Goal: Information Seeking & Learning: Learn about a topic

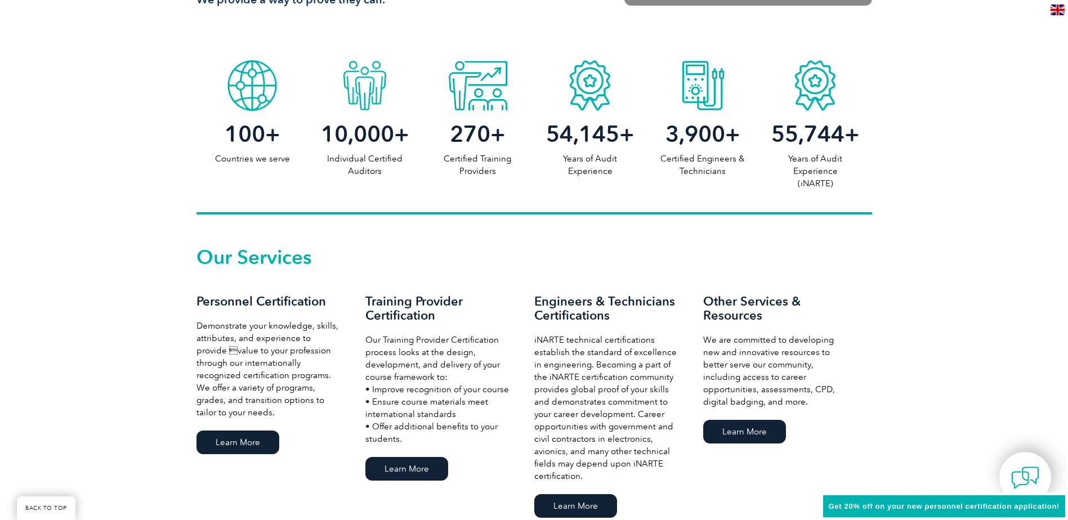
scroll to position [620, 0]
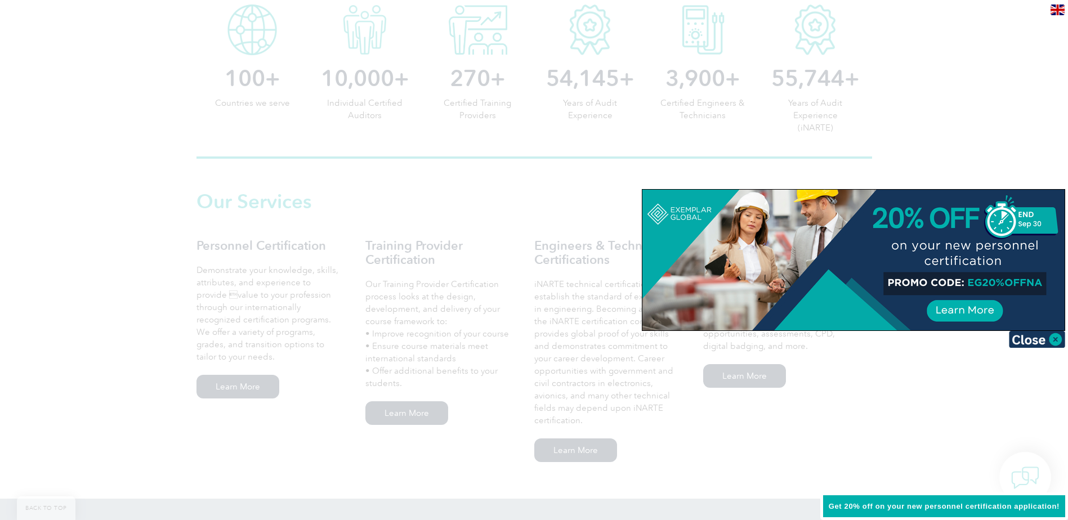
click at [840, 421] on div at bounding box center [534, 260] width 1068 height 520
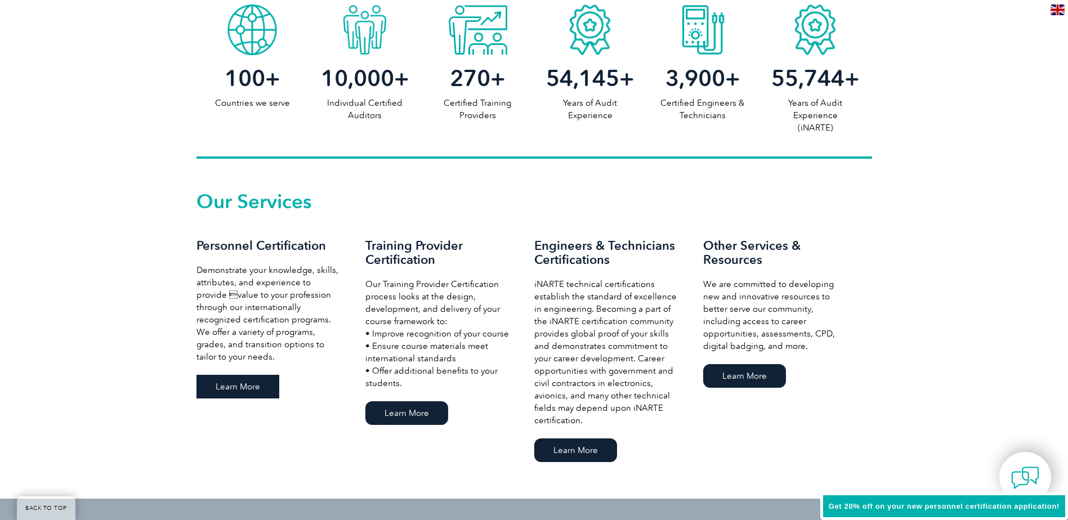
click at [220, 388] on link "Learn More" at bounding box center [238, 387] width 83 height 24
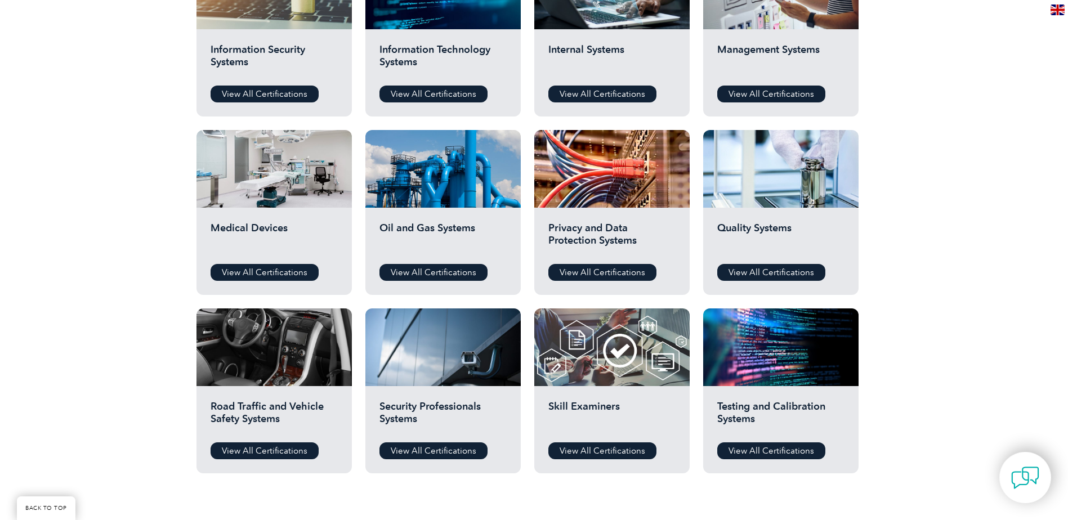
scroll to position [676, 0]
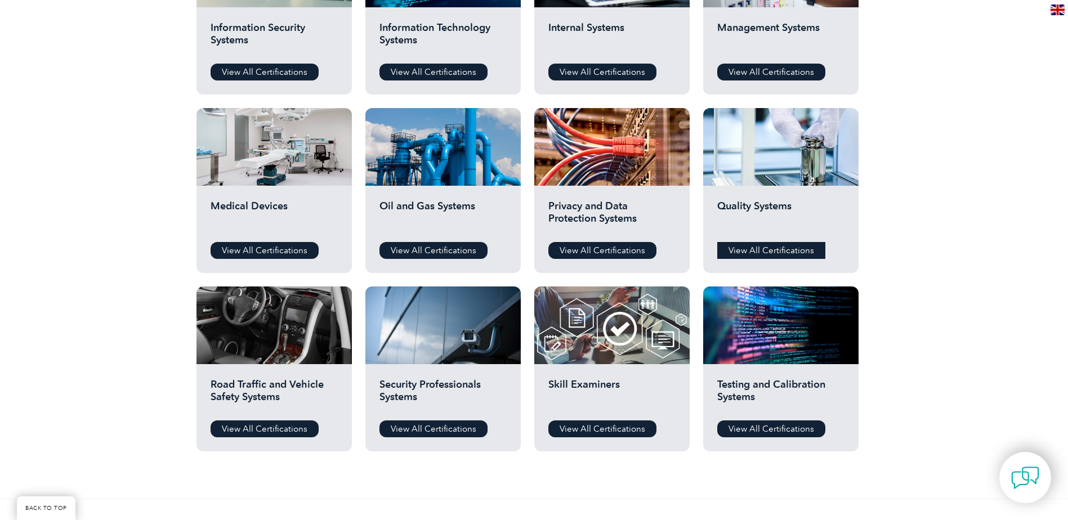
click at [770, 249] on link "View All Certifications" at bounding box center [771, 250] width 108 height 17
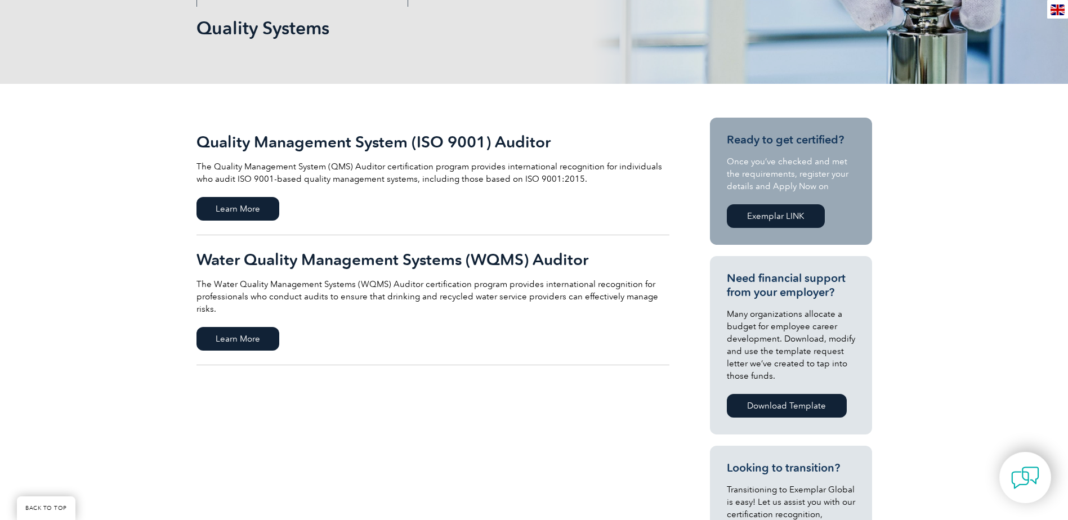
scroll to position [113, 0]
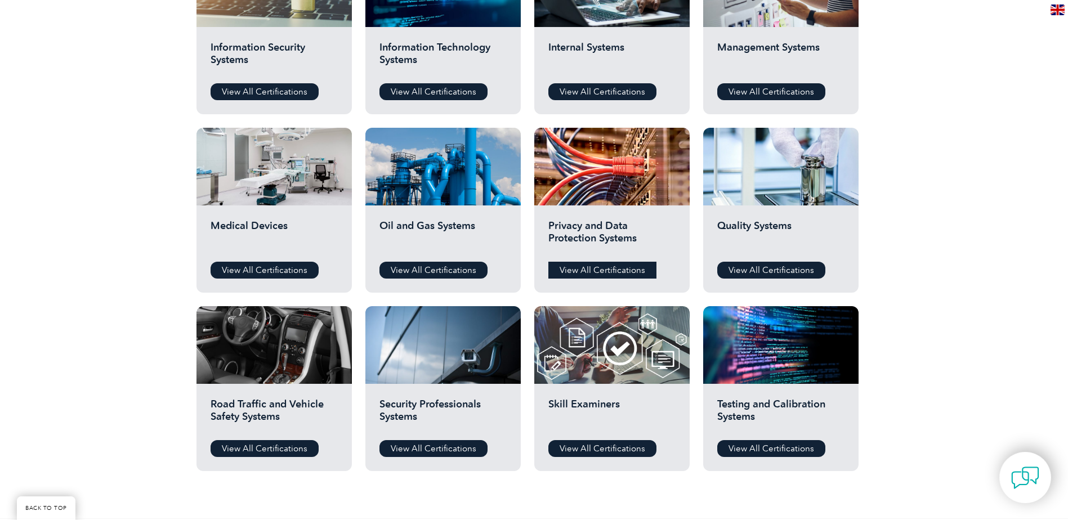
scroll to position [620, 0]
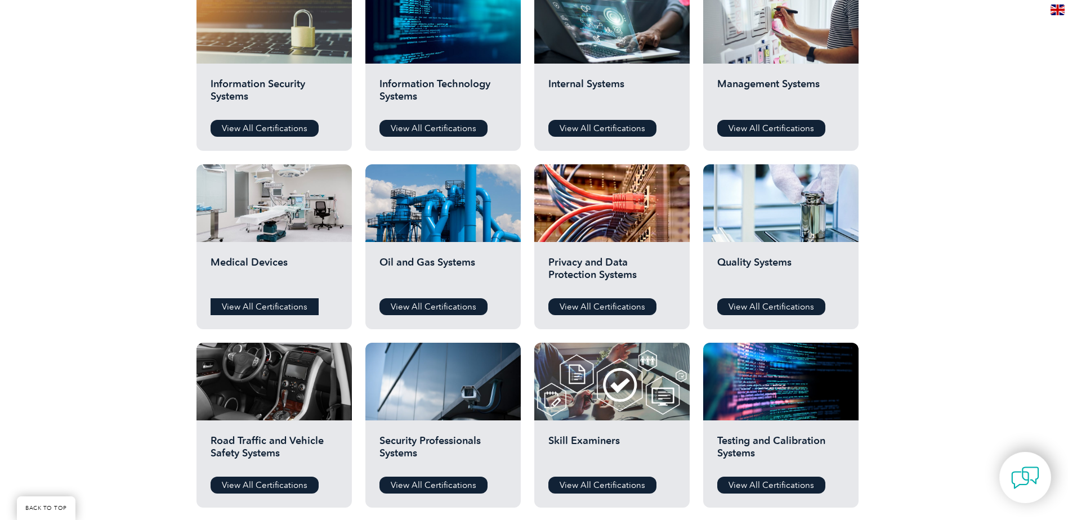
click at [230, 311] on link "View All Certifications" at bounding box center [265, 306] width 108 height 17
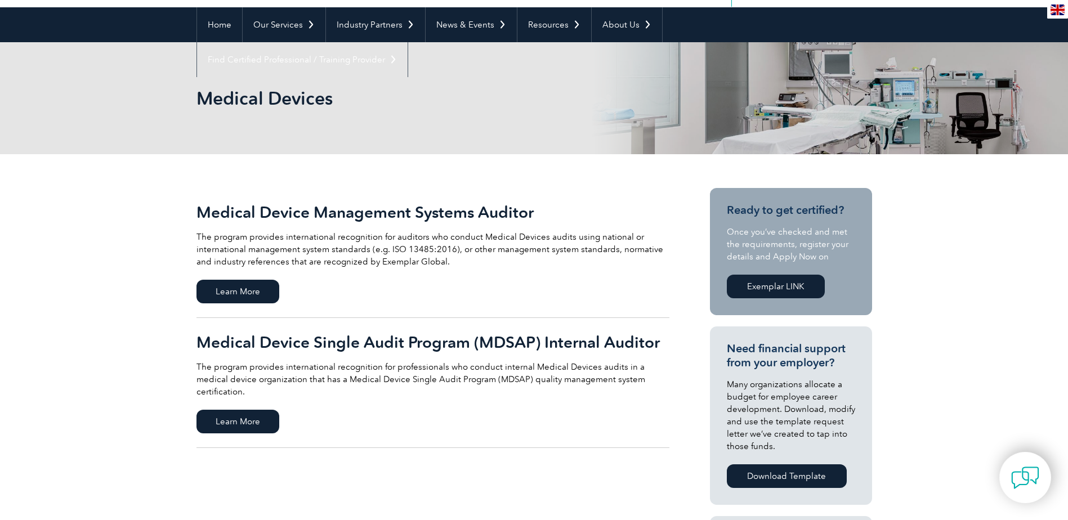
scroll to position [169, 0]
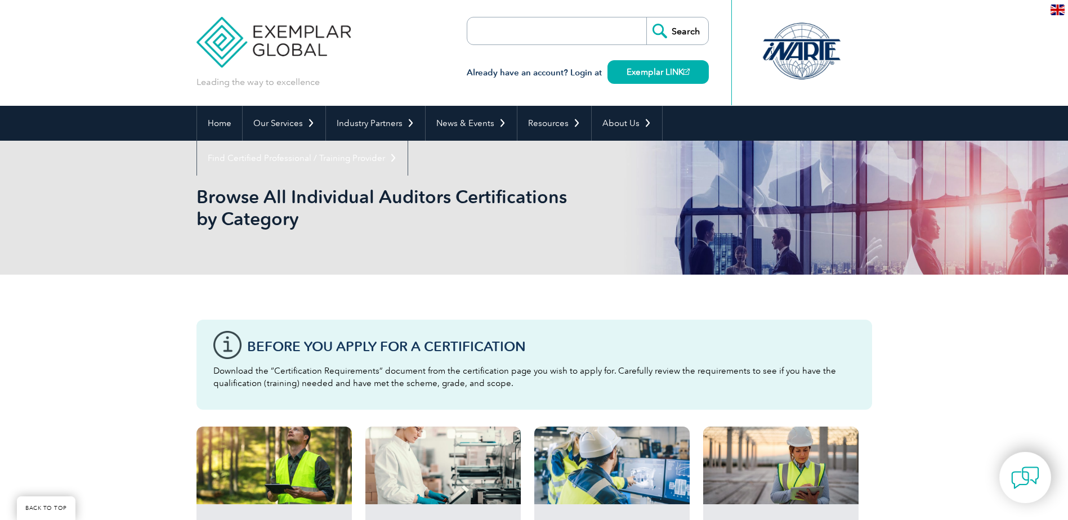
scroll to position [620, 0]
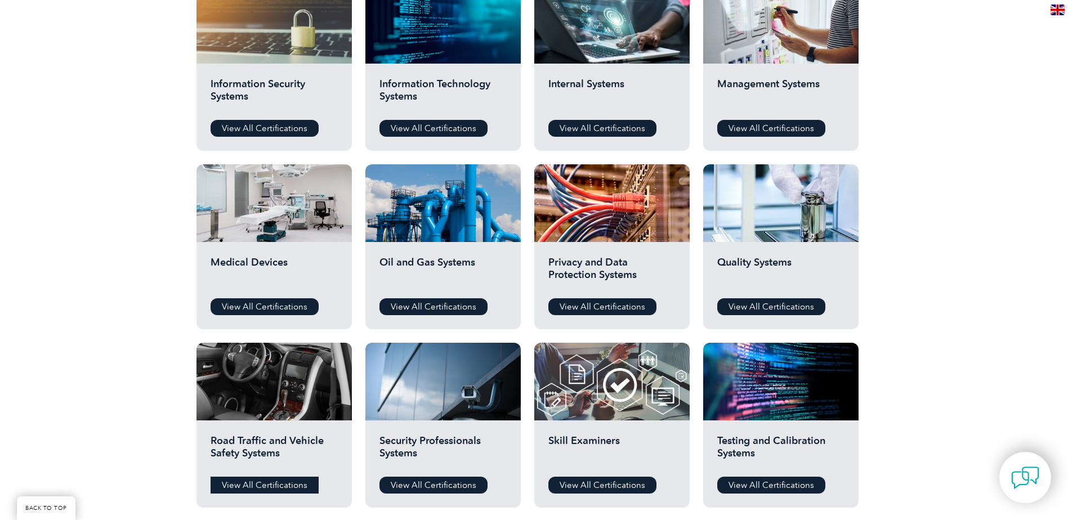
click at [249, 485] on link "View All Certifications" at bounding box center [265, 485] width 108 height 17
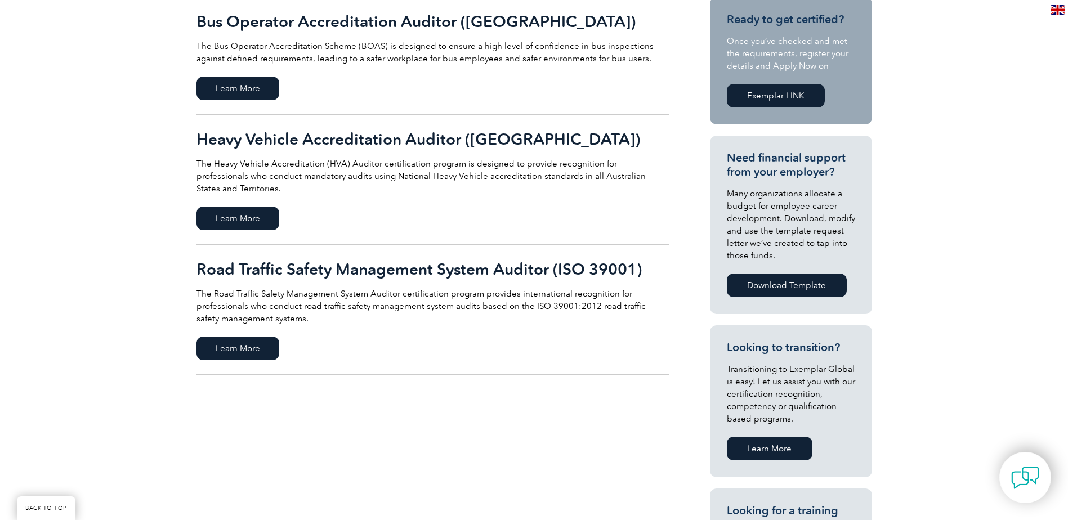
scroll to position [338, 0]
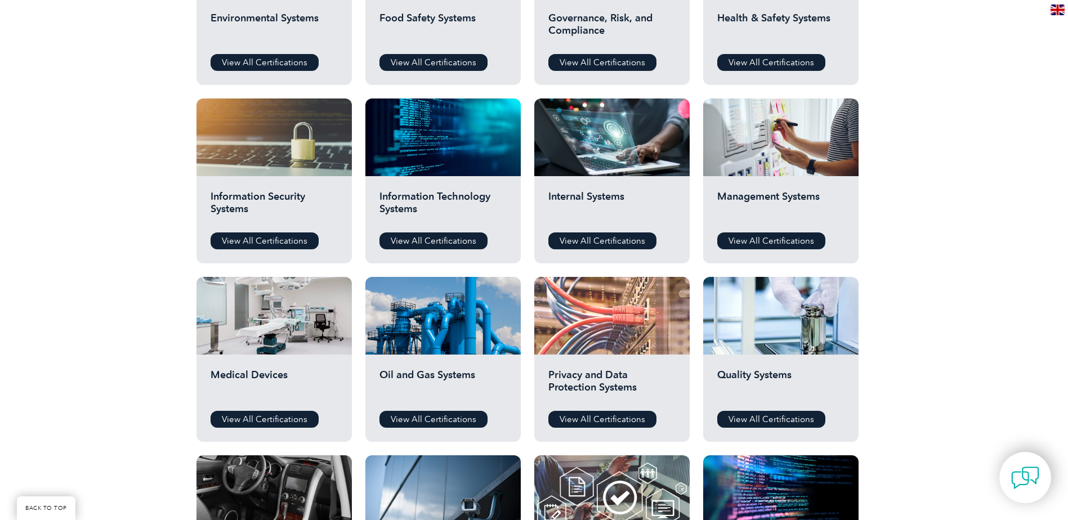
scroll to position [451, 0]
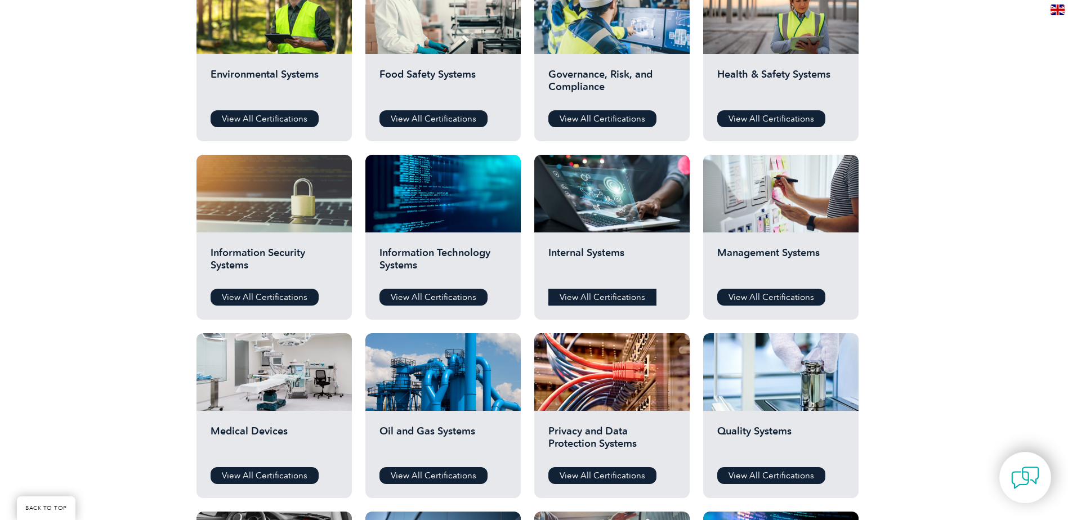
click at [599, 302] on link "View All Certifications" at bounding box center [603, 297] width 108 height 17
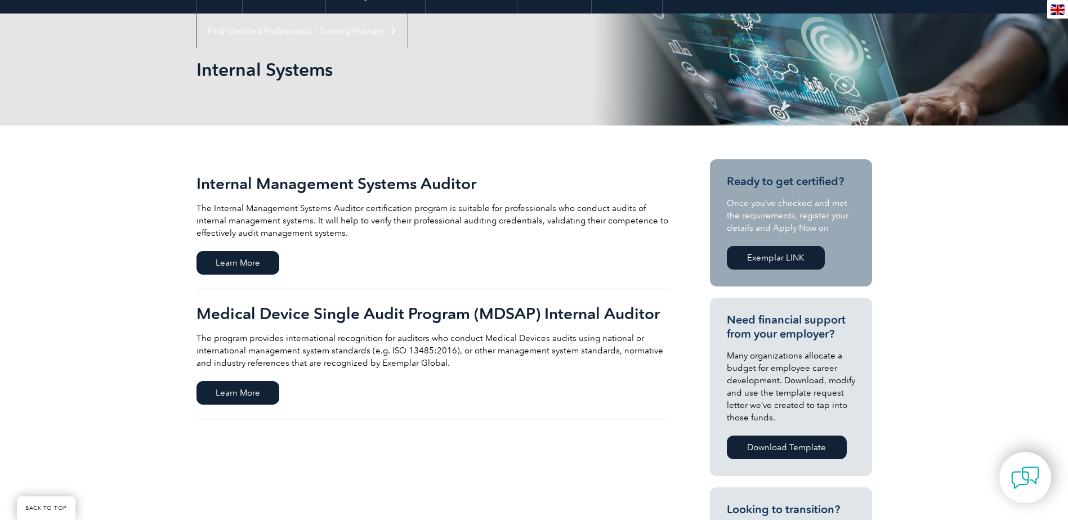
scroll to position [169, 0]
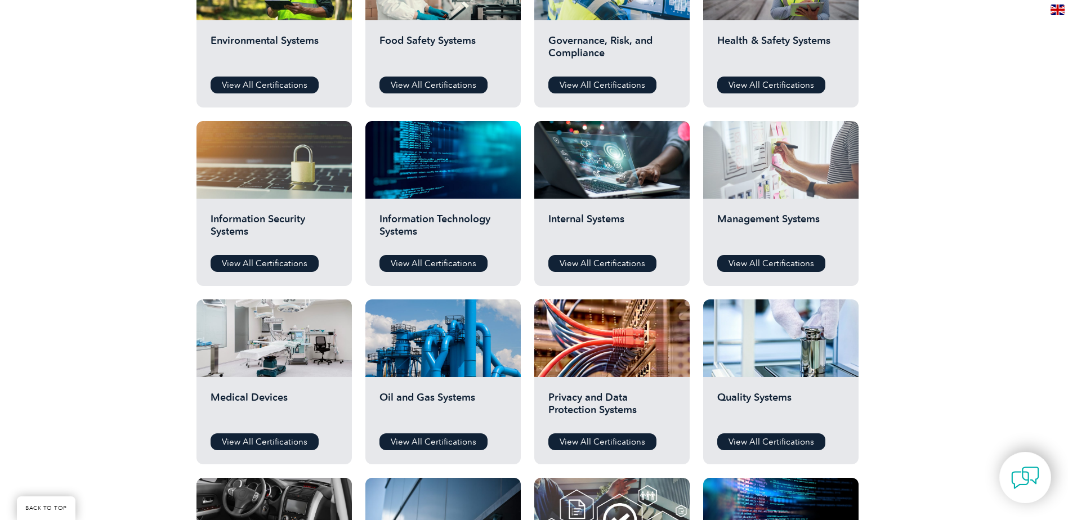
scroll to position [507, 0]
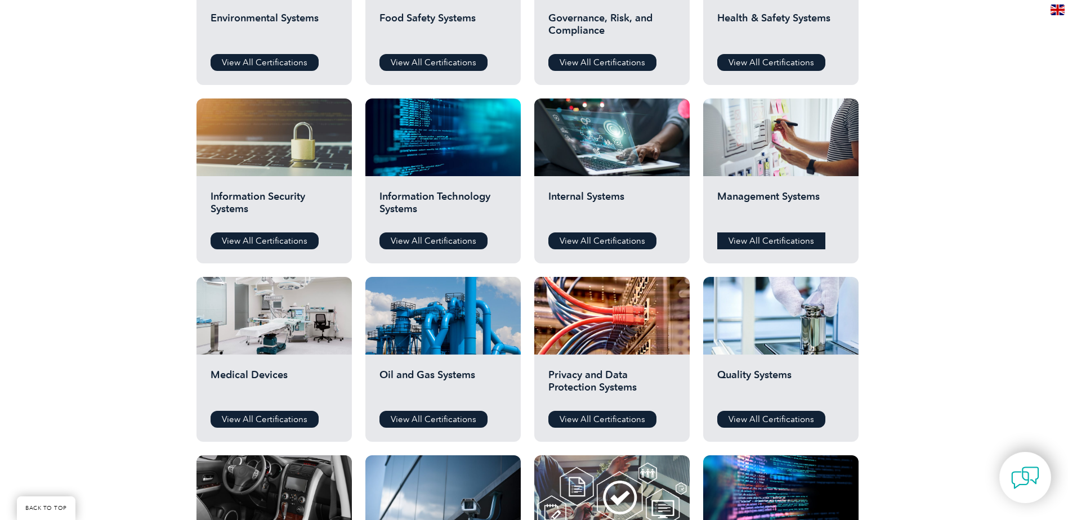
click at [769, 239] on link "View All Certifications" at bounding box center [771, 241] width 108 height 17
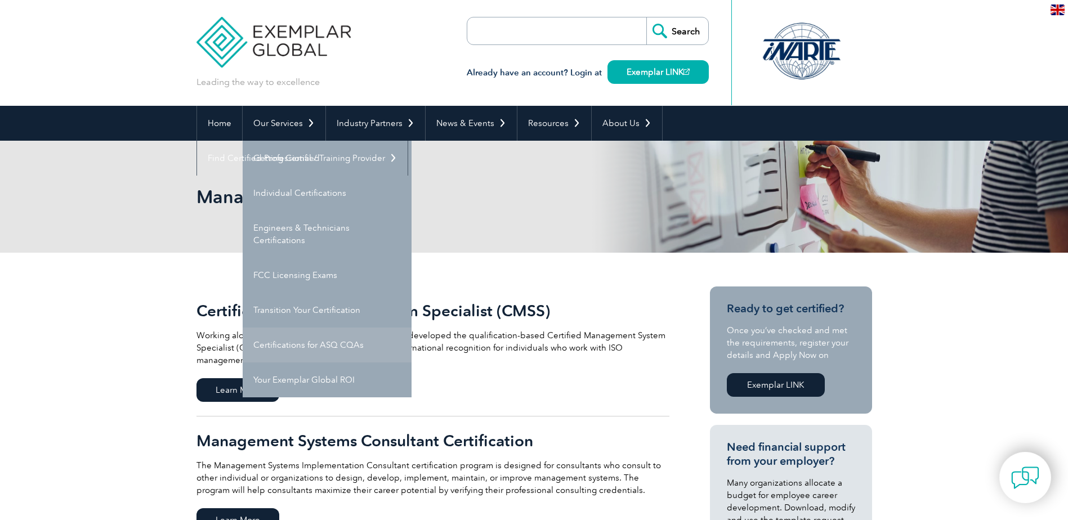
click at [351, 353] on link "Certifications for ASQ CQAs" at bounding box center [327, 345] width 169 height 35
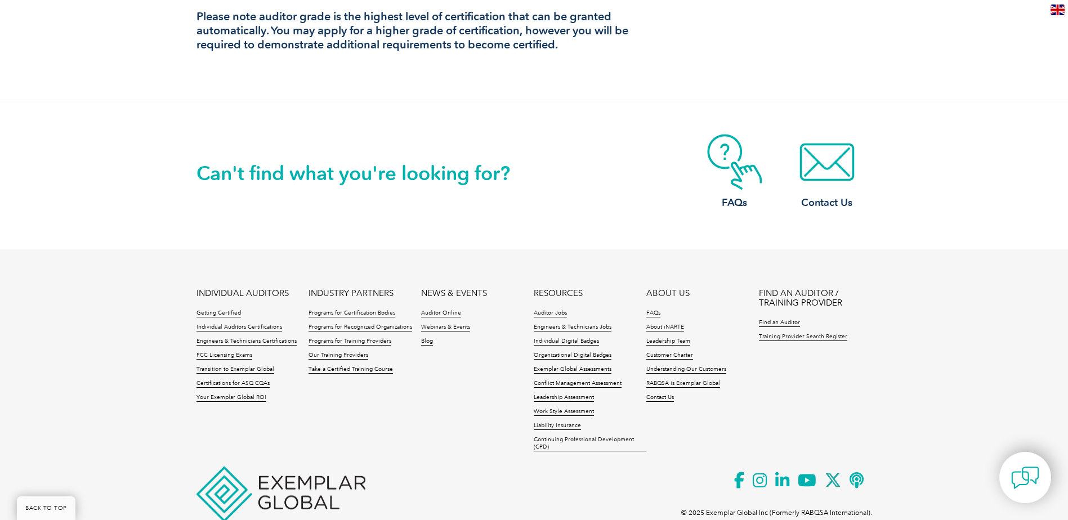
scroll to position [1173, 0]
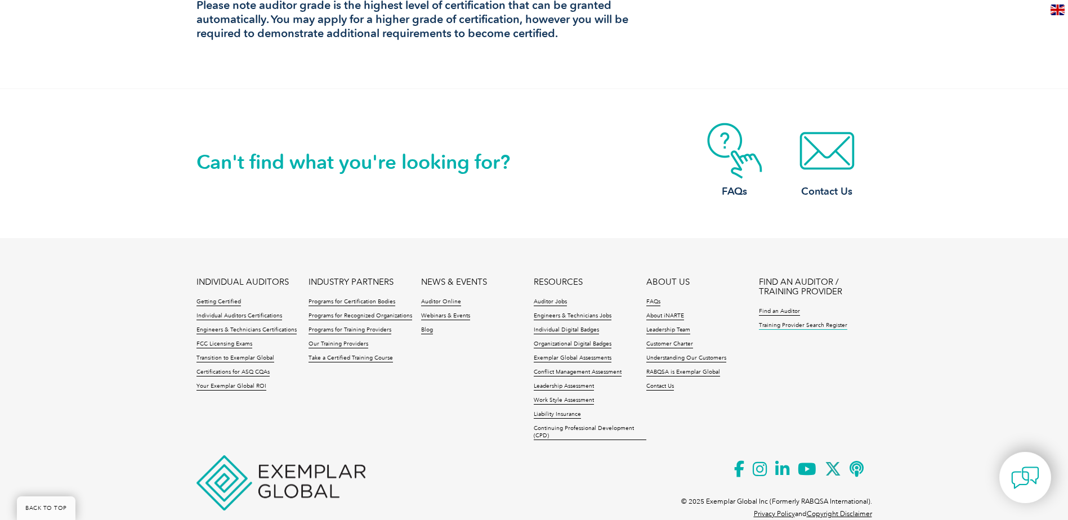
click at [790, 322] on link "Training Provider Search Register" at bounding box center [803, 326] width 88 height 8
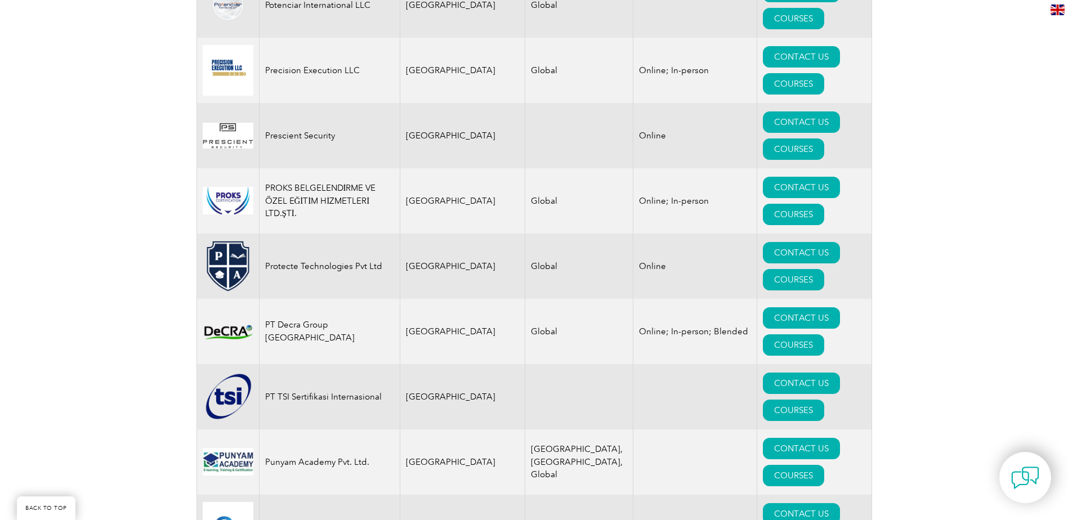
scroll to position [13496, 0]
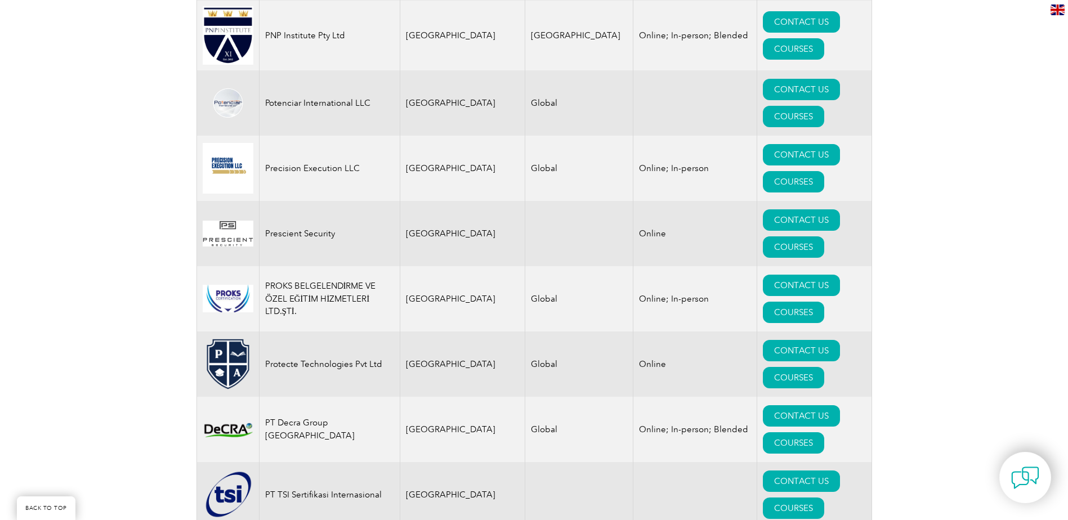
scroll to position [13327, 0]
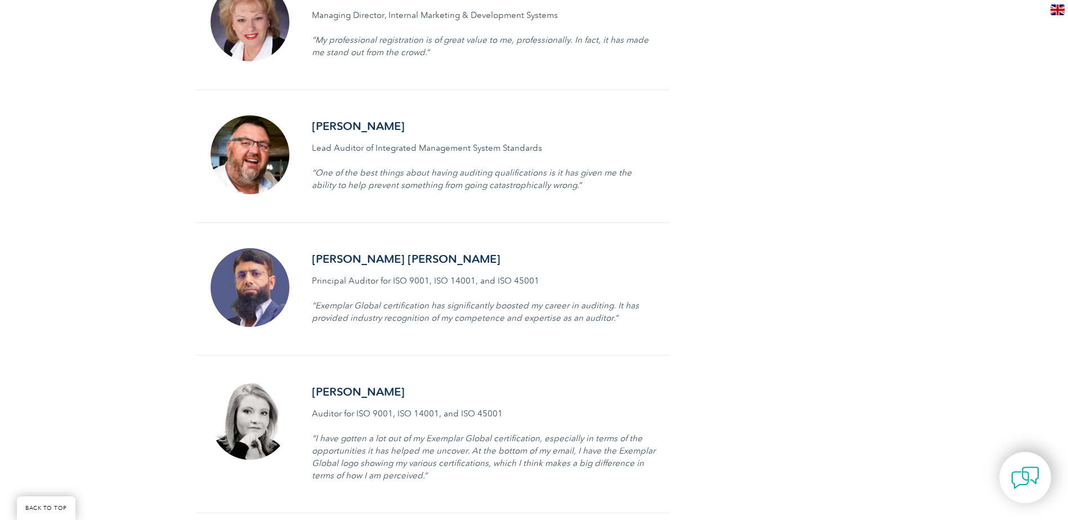
scroll to position [1802, 0]
